Goal: Task Accomplishment & Management: Use online tool/utility

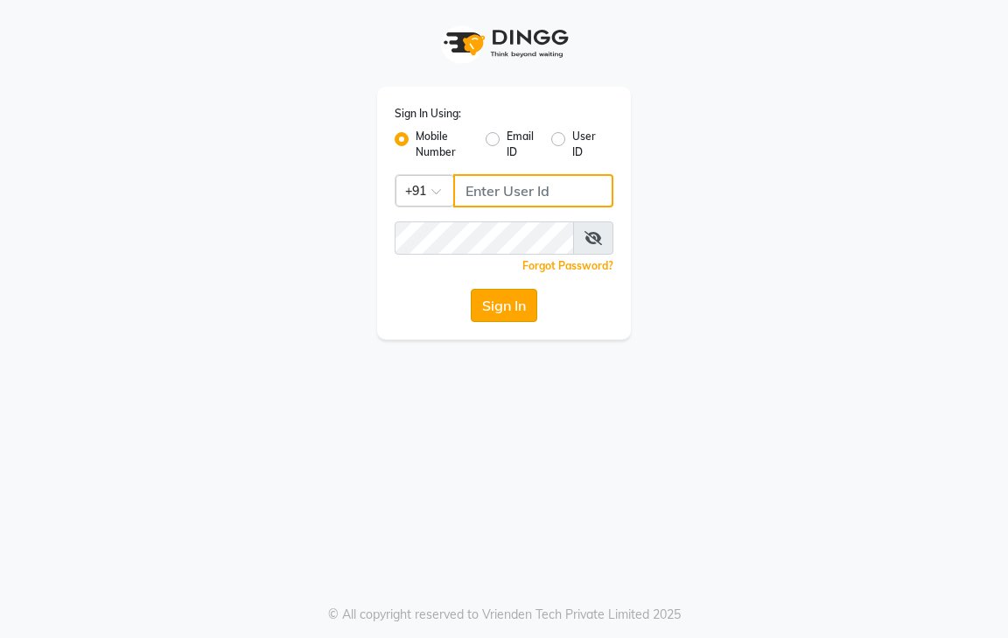
type input "9600622338"
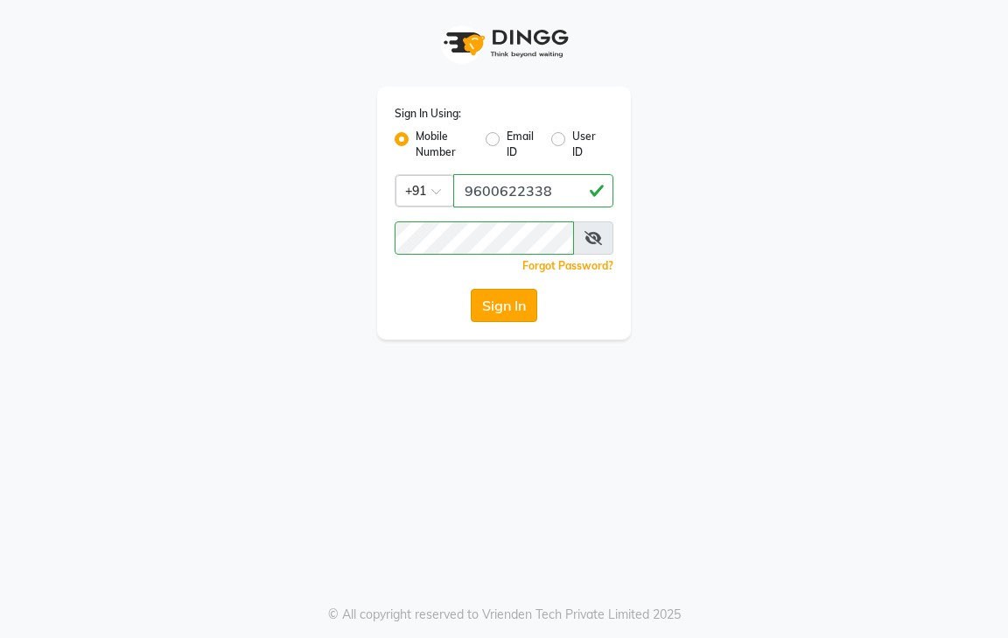
click at [513, 318] on button "Sign In" at bounding box center [504, 305] width 67 height 33
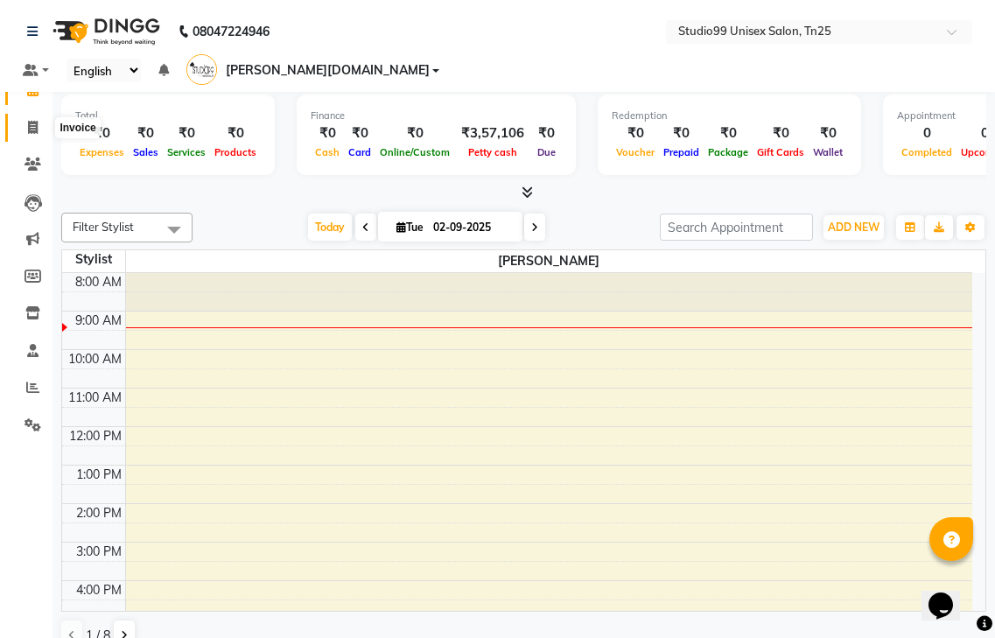
click at [25, 125] on span at bounding box center [33, 128] width 31 height 20
select select "8331"
select select "service"
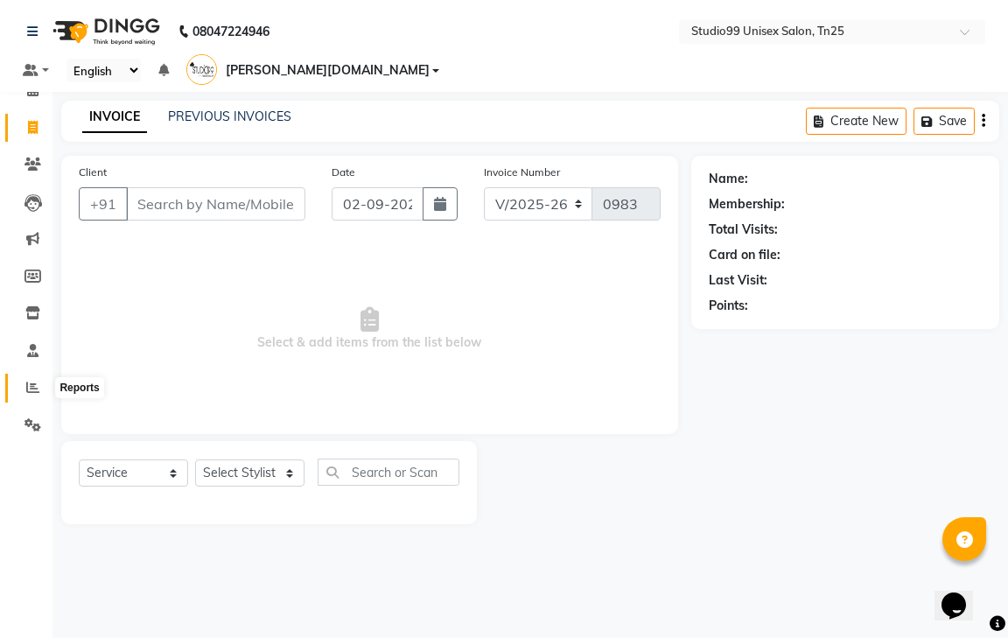
click at [22, 382] on span at bounding box center [33, 388] width 31 height 20
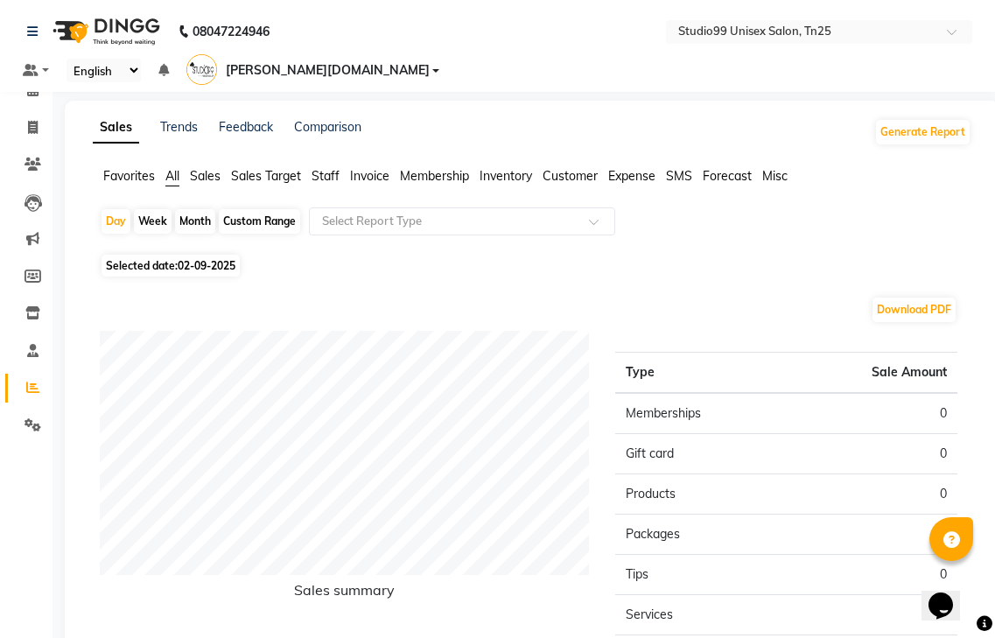
click at [199, 209] on div "Month" at bounding box center [195, 221] width 40 height 25
select select "9"
select select "2025"
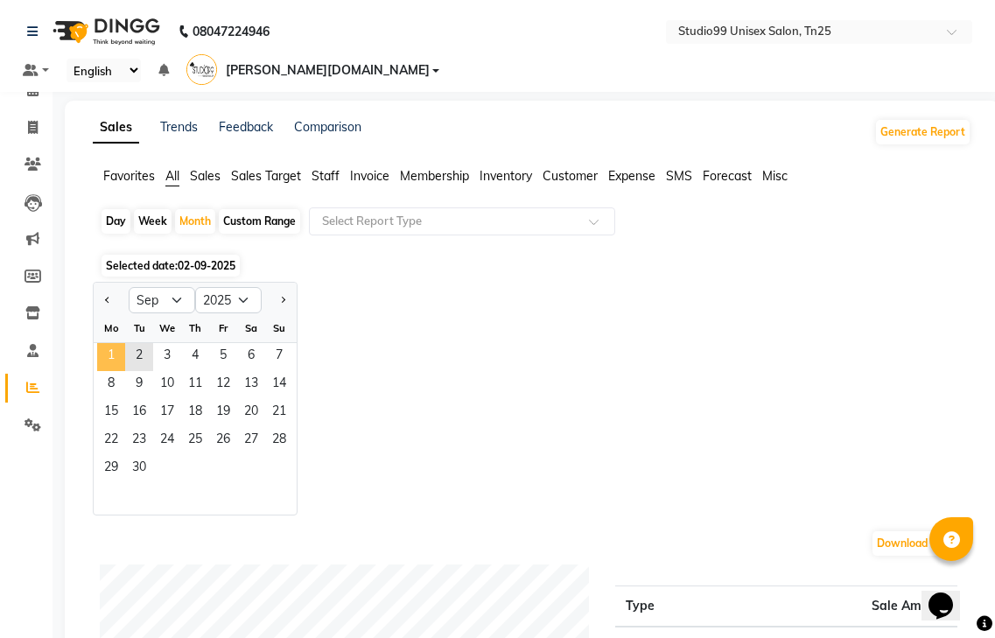
click at [107, 343] on span "1" at bounding box center [111, 357] width 28 height 28
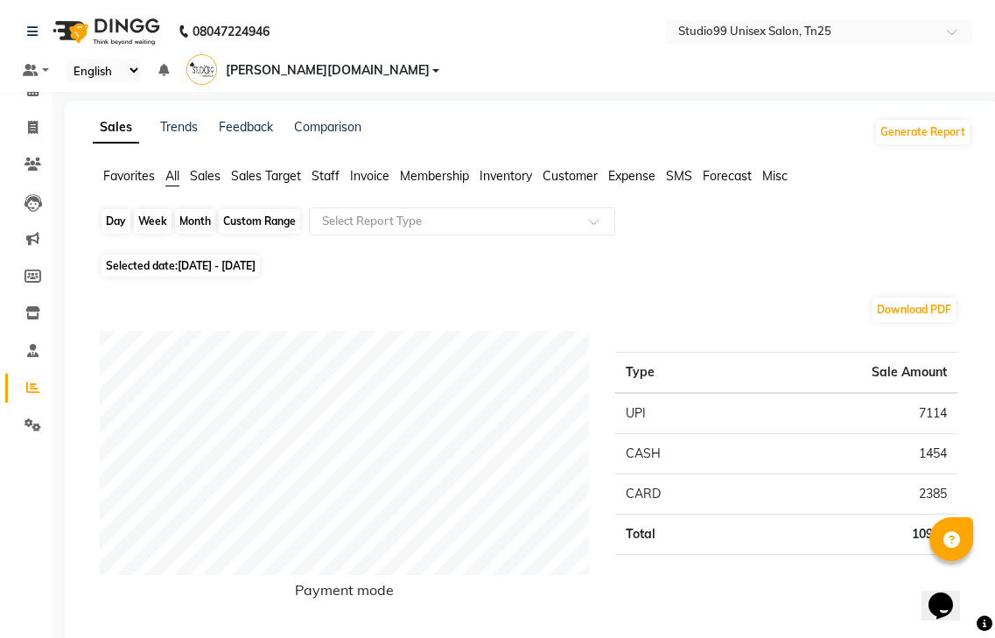
click at [201, 209] on div "Month" at bounding box center [195, 221] width 40 height 25
select select "9"
select select "2025"
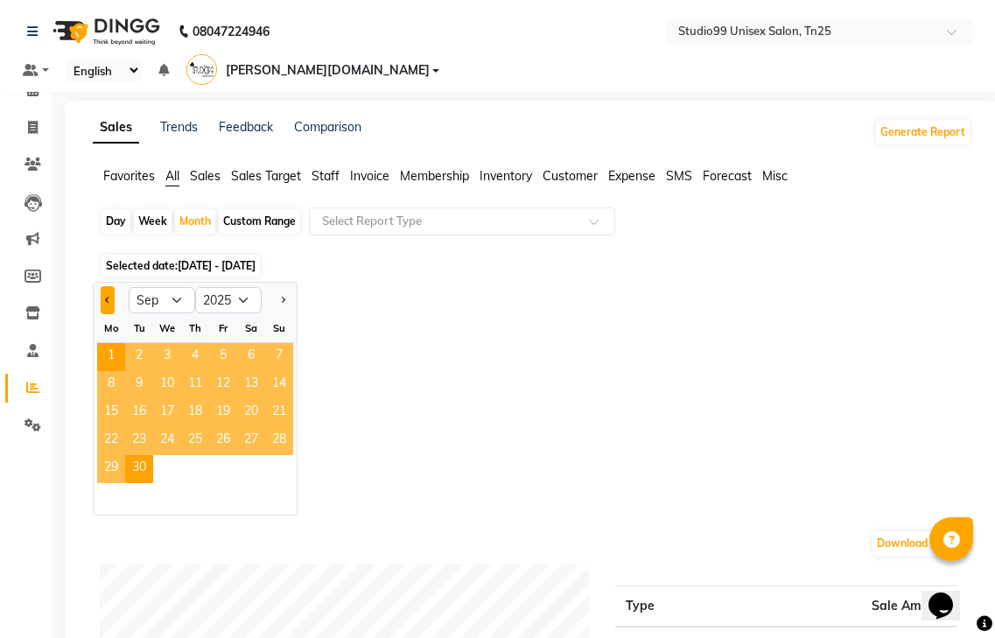
click at [112, 286] on button "Previous month" at bounding box center [108, 300] width 14 height 28
select select "8"
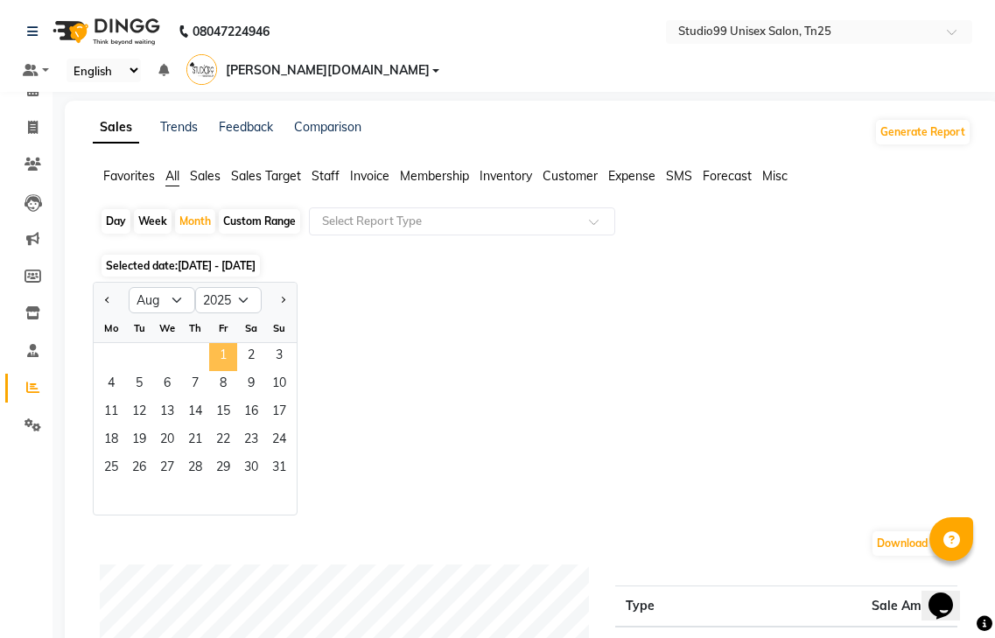
click at [227, 343] on span "1" at bounding box center [223, 357] width 28 height 28
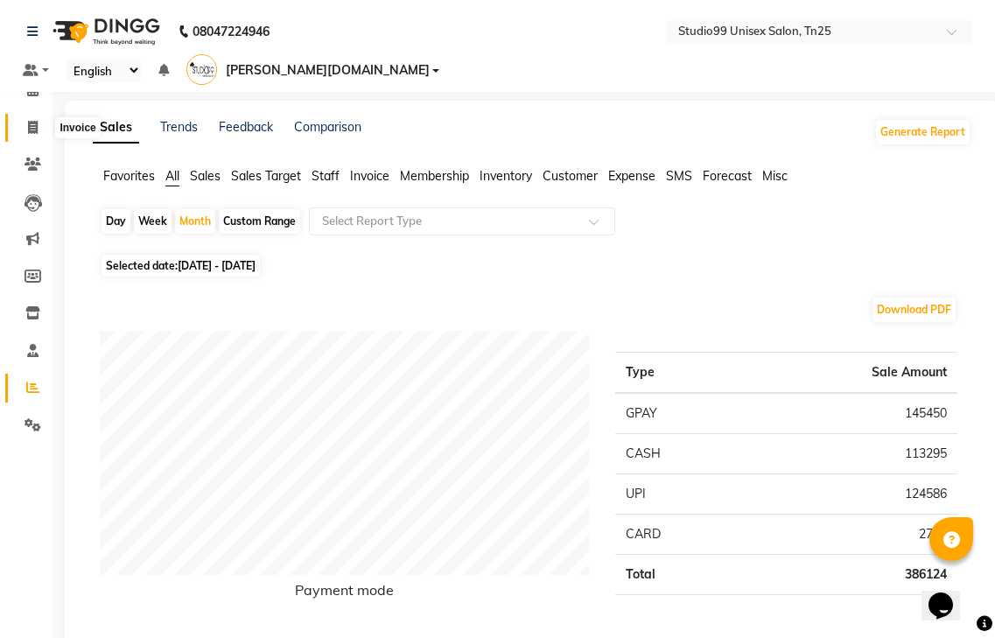
click at [41, 123] on span at bounding box center [33, 128] width 31 height 20
select select "service"
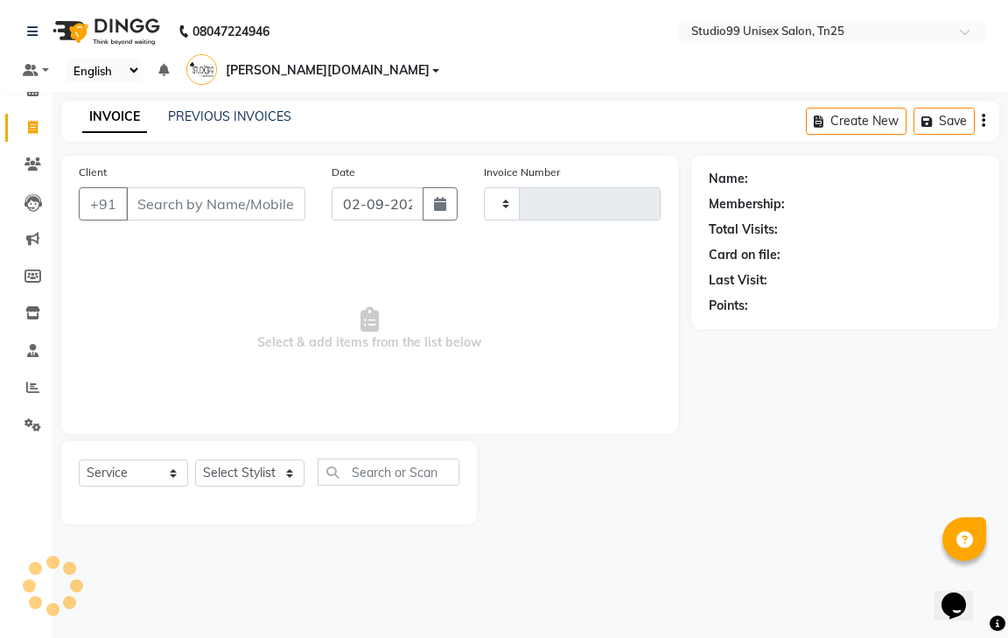
type input "0983"
select select "8331"
